Goal: Transaction & Acquisition: Purchase product/service

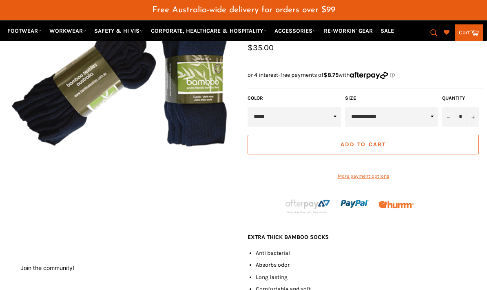
scroll to position [121, 0]
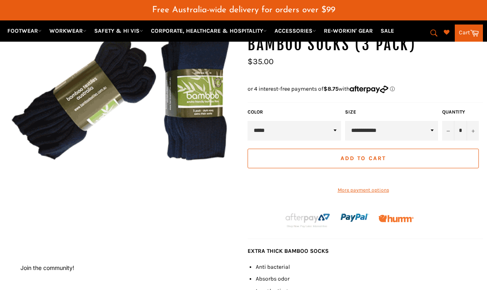
click at [64, 106] on img at bounding box center [121, 91] width 235 height 154
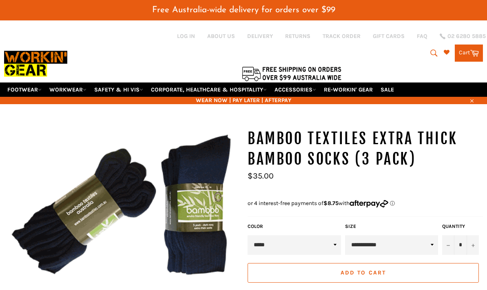
click at [473, 225] on label "Quantity" at bounding box center [460, 226] width 37 height 7
click at [473, 235] on input "*" at bounding box center [460, 245] width 37 height 20
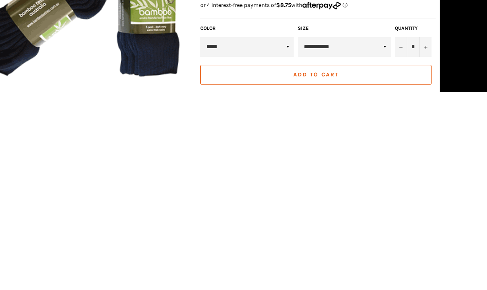
click at [316, 263] on button "Add to Cart" at bounding box center [315, 273] width 231 height 20
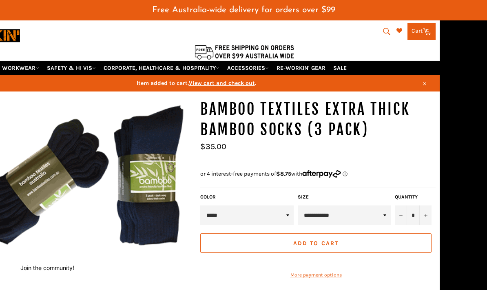
scroll to position [33, 47]
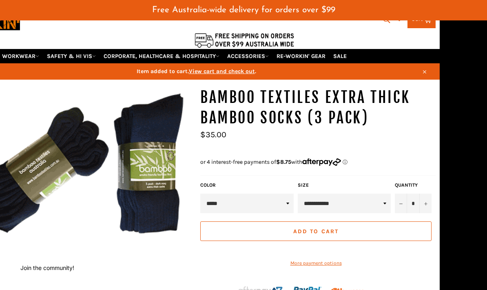
click at [427, 203] on icon "Increase item quantity by one" at bounding box center [425, 203] width 3 height 3
type input "*"
click at [391, 230] on button "Add to Cart" at bounding box center [315, 231] width 231 height 20
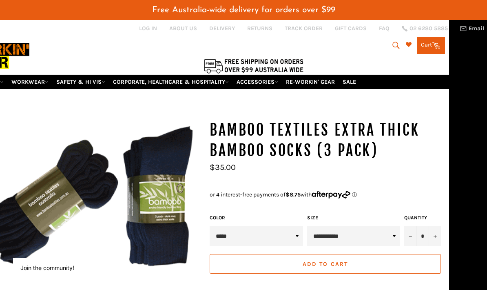
scroll to position [0, 38]
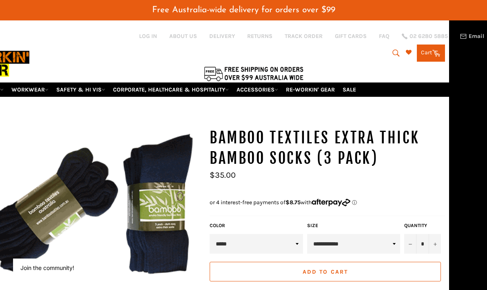
click at [431, 55] on link "Cart Cart 0 items" at bounding box center [431, 52] width 28 height 17
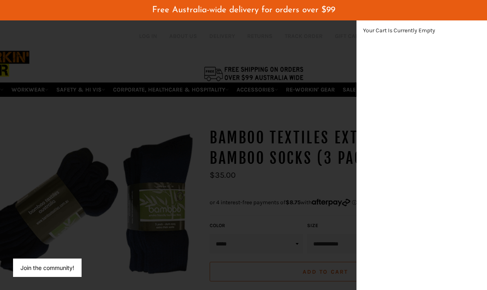
click at [344, 117] on div "modal" at bounding box center [243, 145] width 487 height 290
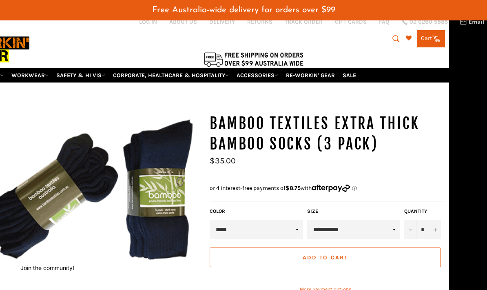
scroll to position [16, 38]
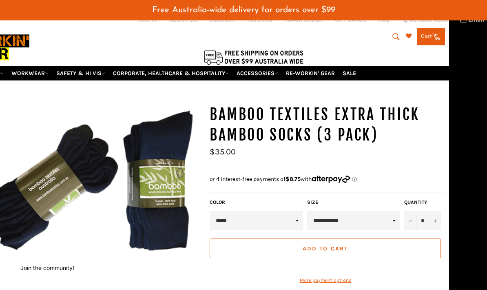
click at [347, 248] on span "Add to Cart" at bounding box center [325, 248] width 45 height 7
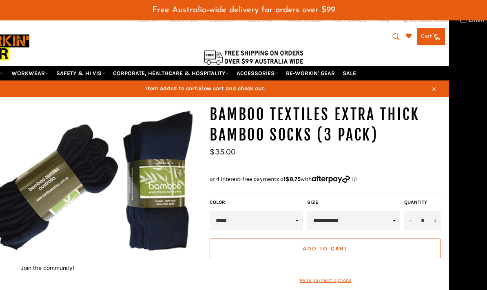
click at [426, 40] on link "Cart Cart 0 items" at bounding box center [431, 36] width 28 height 17
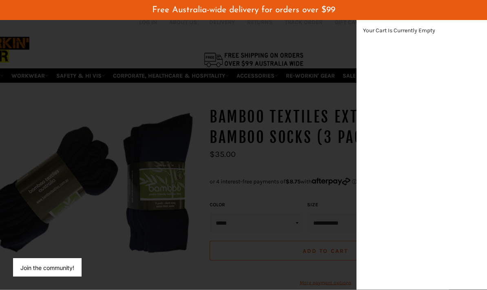
scroll to position [0, 38]
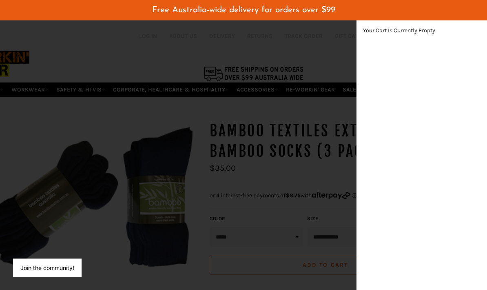
click at [340, 214] on div "modal" at bounding box center [243, 145] width 487 height 290
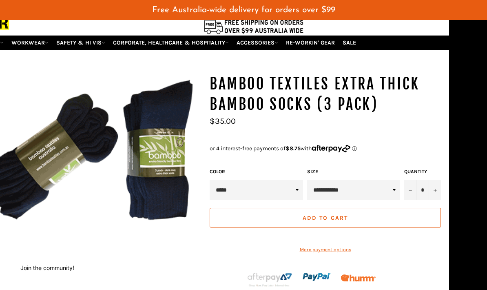
scroll to position [47, 38]
click at [343, 219] on span "Add to Cart" at bounding box center [325, 217] width 45 height 7
click at [397, 217] on button "Add to Cart" at bounding box center [325, 218] width 231 height 20
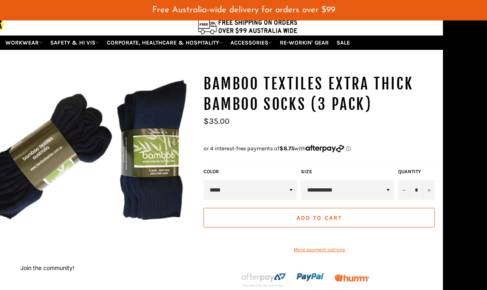
scroll to position [0, 47]
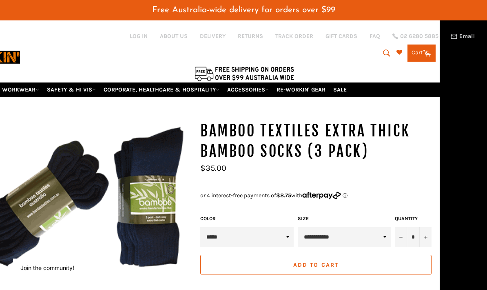
click at [424, 53] on icon at bounding box center [426, 52] width 9 height 9
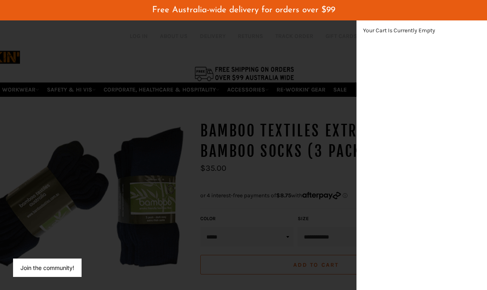
click at [461, 76] on div "Your Cart Is Currently Empty" at bounding box center [421, 155] width 130 height 270
click at [323, 150] on div "modal" at bounding box center [243, 145] width 487 height 290
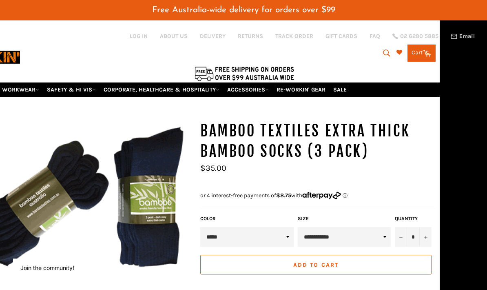
click at [363, 266] on button "Add to Cart" at bounding box center [315, 264] width 231 height 20
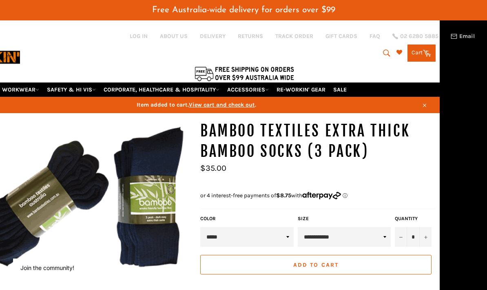
click at [239, 102] on span "View cart and check out" at bounding box center [222, 104] width 66 height 7
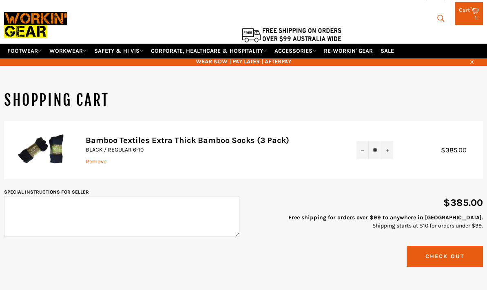
scroll to position [27, 0]
click at [364, 152] on button "−" at bounding box center [362, 150] width 12 height 18
click at [364, 148] on button "−" at bounding box center [362, 150] width 12 height 18
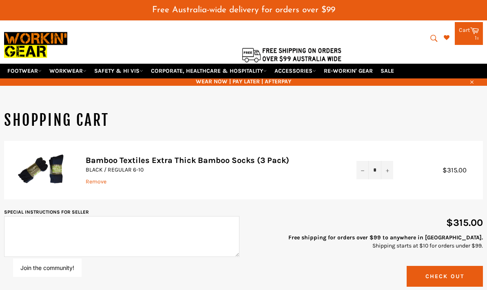
click at [363, 175] on button "−" at bounding box center [362, 170] width 12 height 18
click at [368, 174] on button "−" at bounding box center [362, 170] width 12 height 18
click at [364, 172] on button "−" at bounding box center [362, 170] width 12 height 18
click at [363, 174] on button "−" at bounding box center [362, 170] width 12 height 18
click at [364, 174] on button "−" at bounding box center [362, 170] width 12 height 18
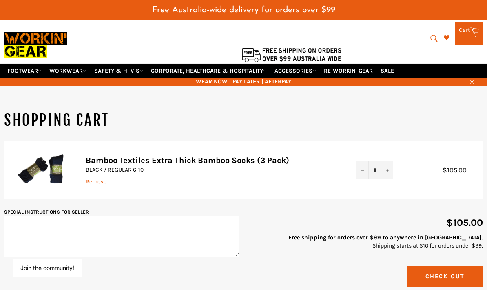
click at [363, 174] on button "−" at bounding box center [362, 170] width 12 height 18
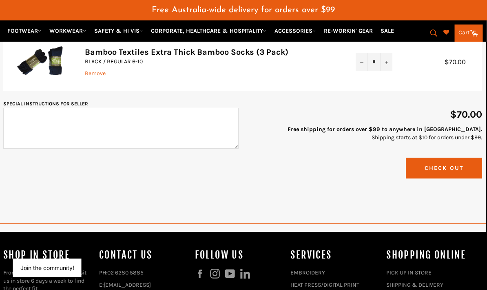
scroll to position [135, 1]
click at [445, 170] on button "Check Out" at bounding box center [444, 167] width 76 height 21
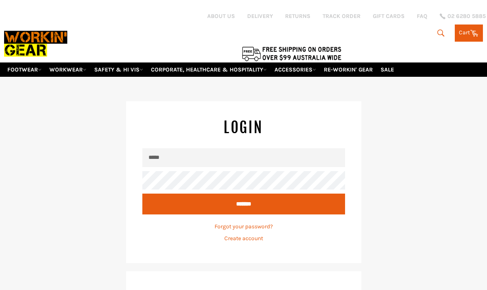
click at [272, 158] on input "Email" at bounding box center [243, 157] width 203 height 18
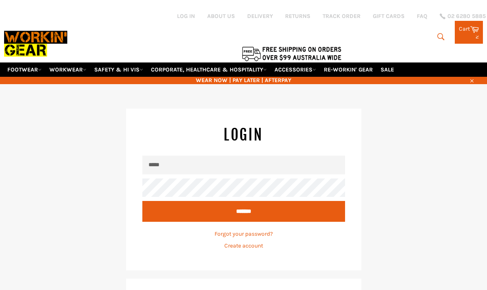
type input "**********"
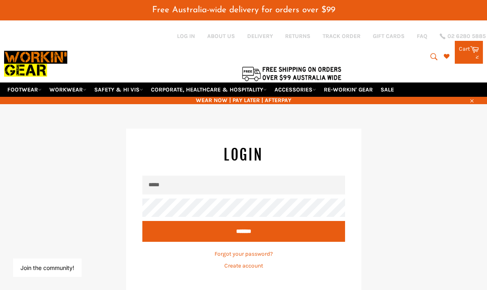
click at [322, 185] on input "Email" at bounding box center [243, 184] width 203 height 18
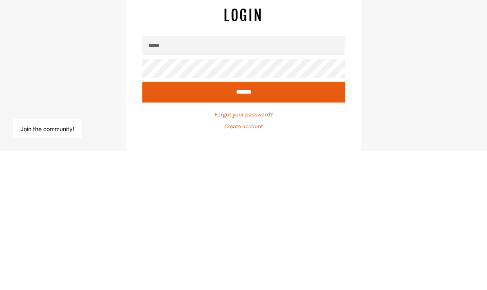
type input "**********"
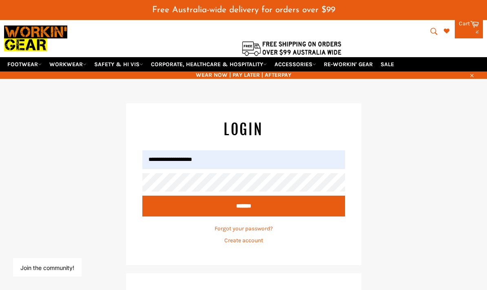
scroll to position [25, 0]
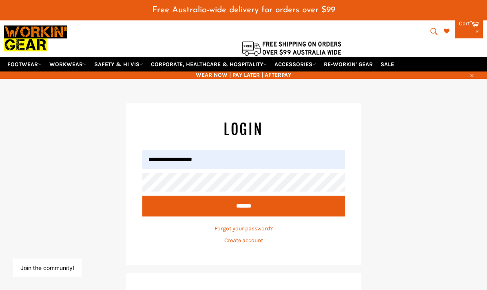
click at [258, 240] on link "Create account" at bounding box center [243, 240] width 39 height 7
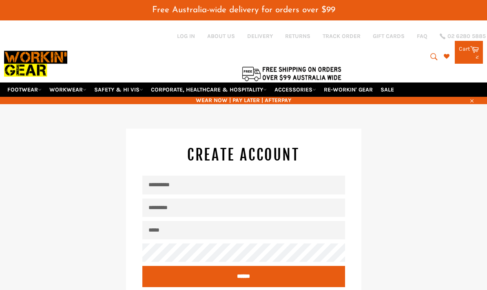
click at [292, 181] on input "First Name" at bounding box center [243, 184] width 203 height 18
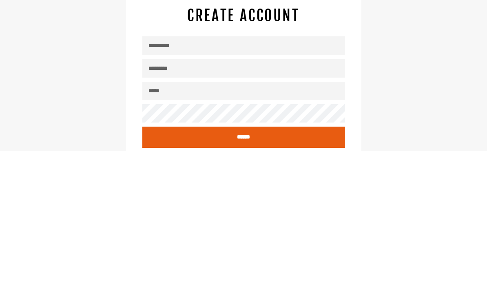
type input "*****"
type input "**********"
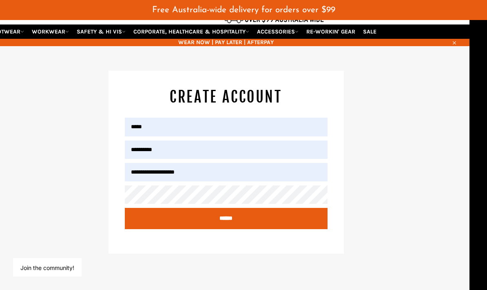
scroll to position [57, 0]
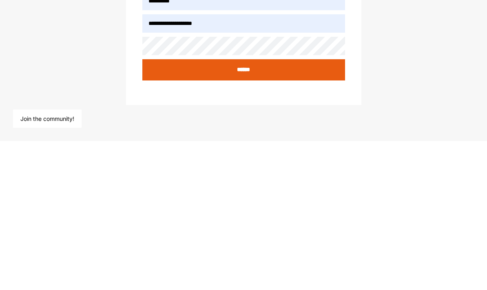
click at [321, 208] on input "******" at bounding box center [243, 218] width 203 height 21
